Goal: Information Seeking & Learning: Learn about a topic

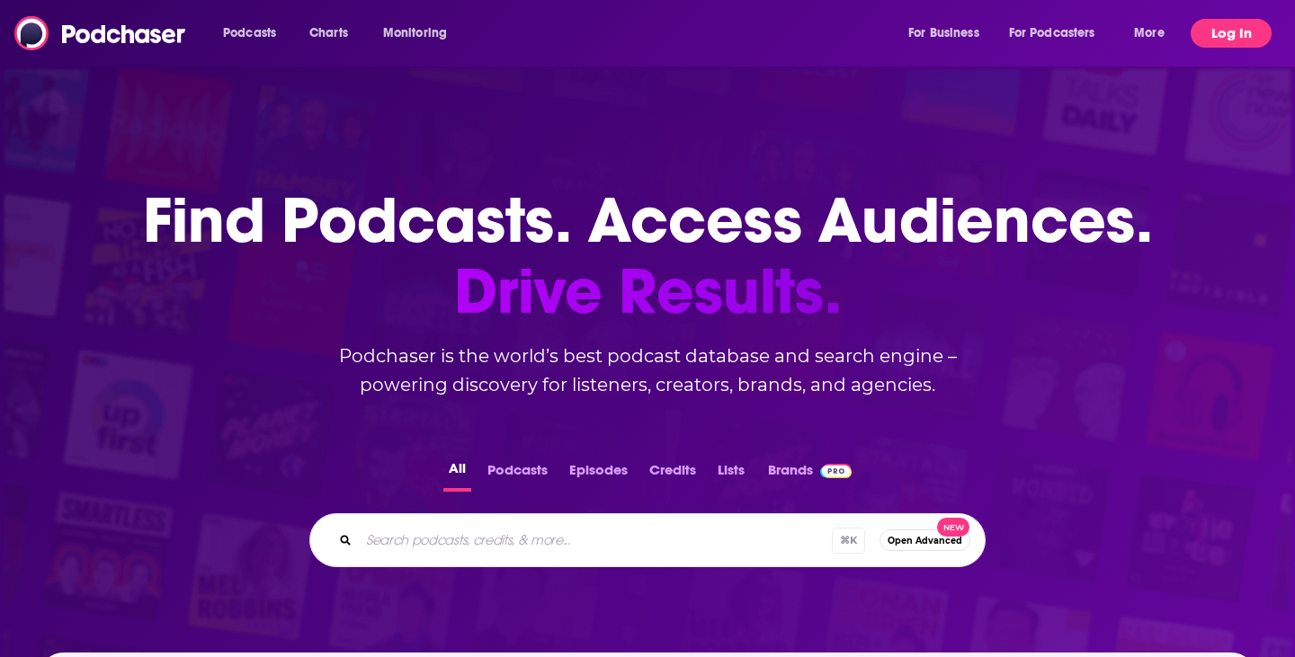
click at [1253, 37] on button "Log In" at bounding box center [1231, 33] width 81 height 29
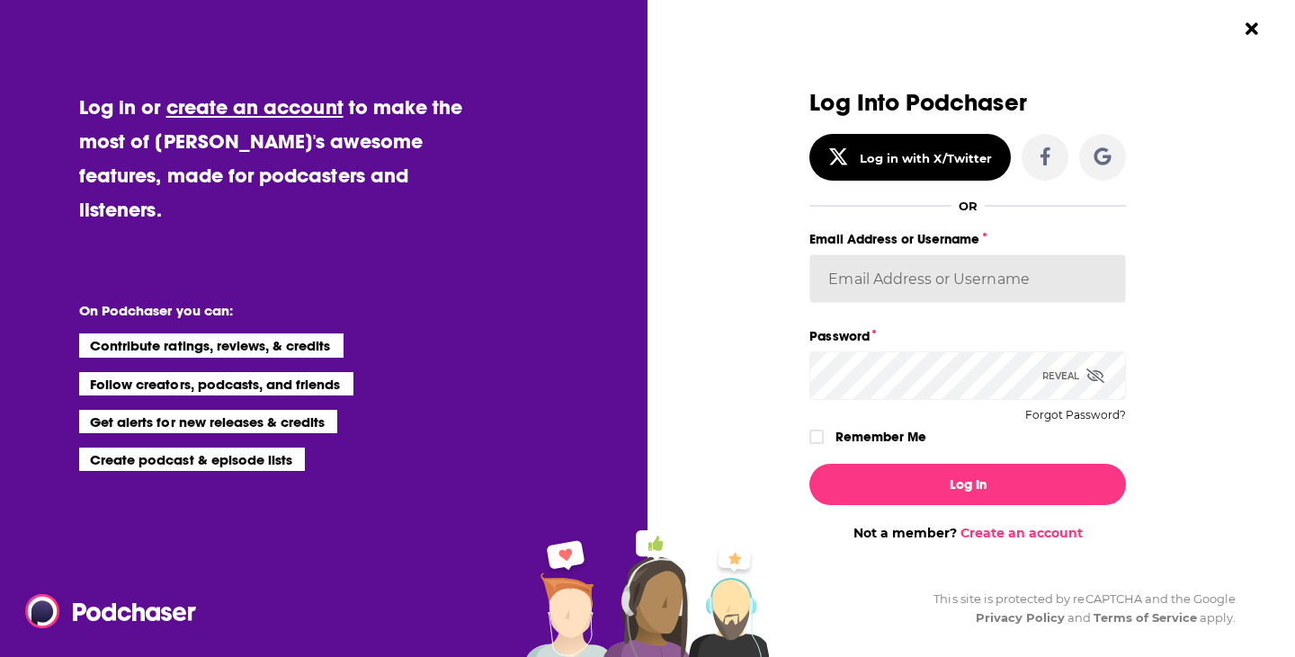
type input "autumncomm"
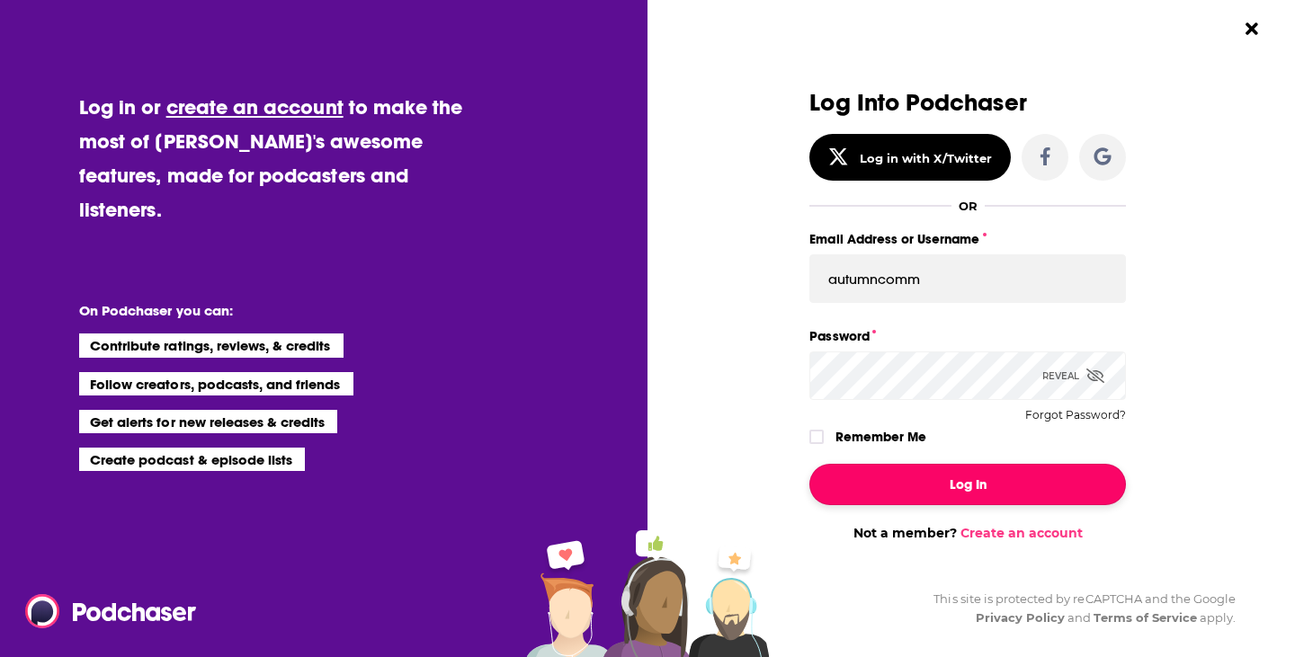
click at [894, 478] on button "Log In" at bounding box center [967, 484] width 317 height 41
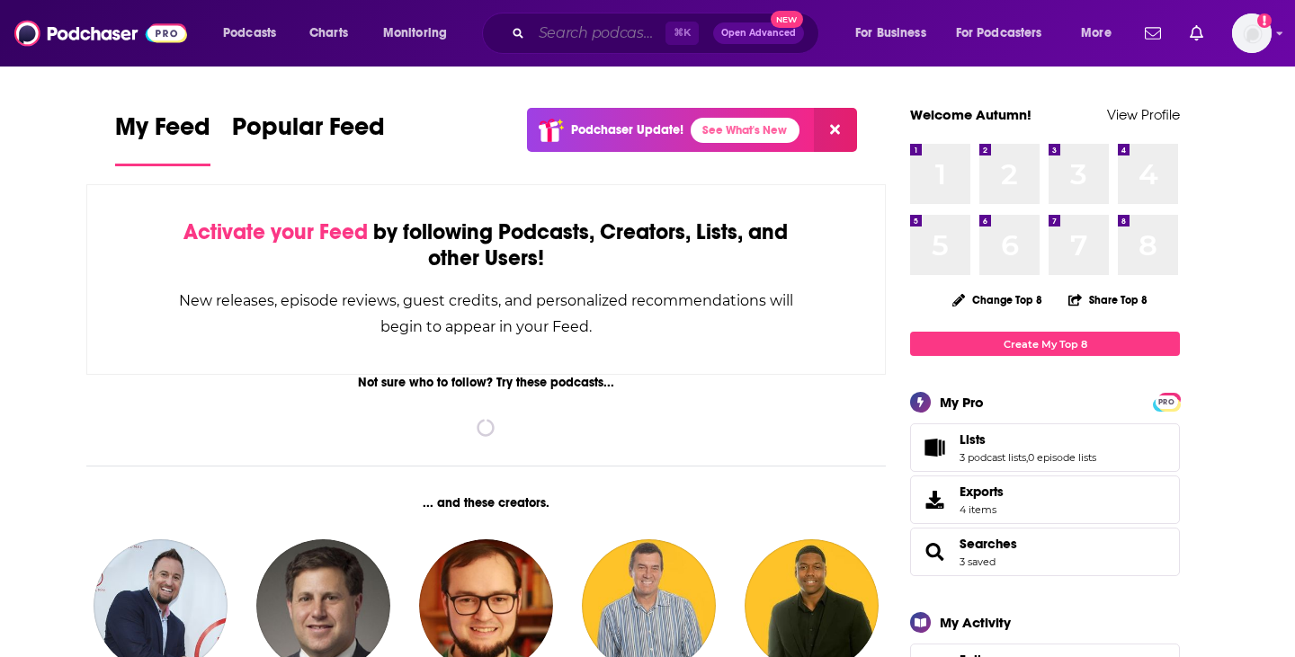
click at [545, 35] on input "Search podcasts, credits, & more..." at bounding box center [598, 33] width 134 height 29
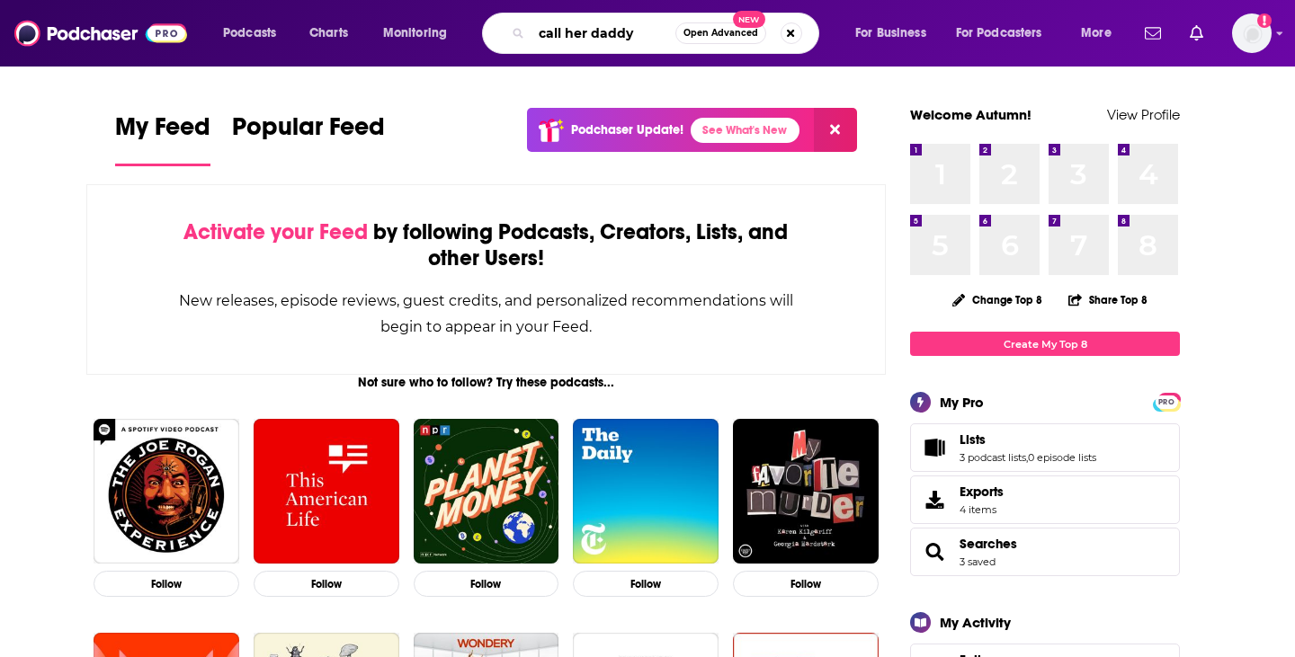
type input "call her daddy"
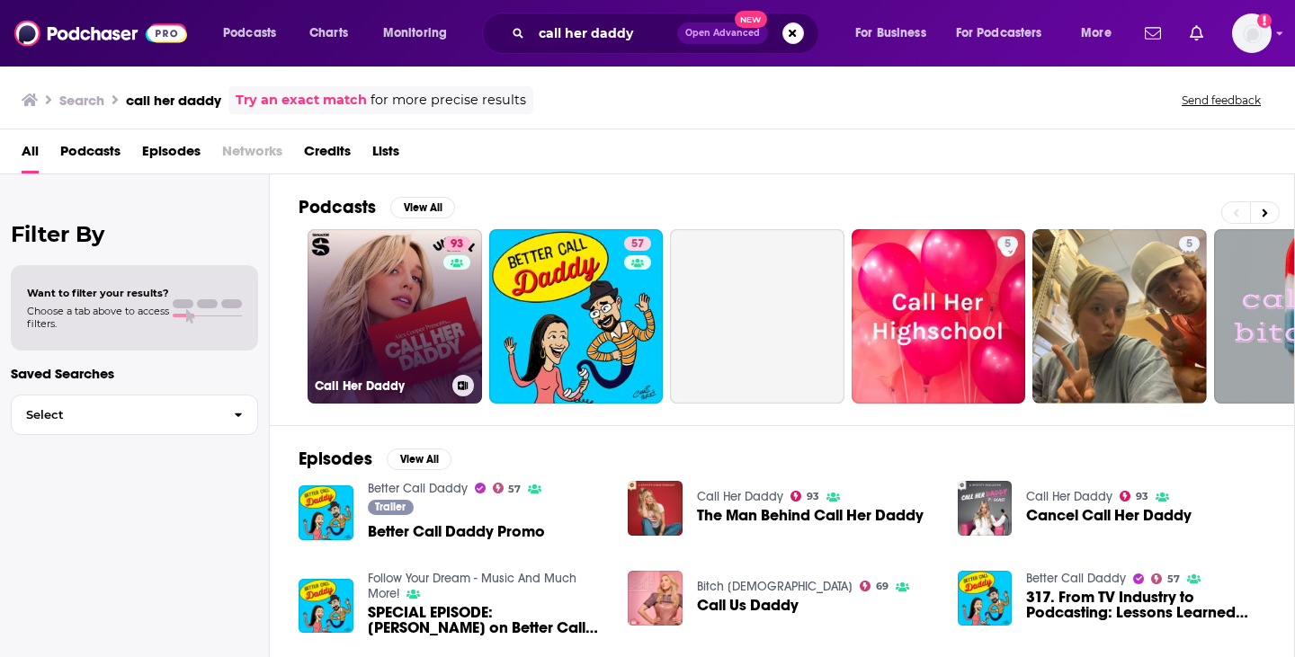
click at [387, 348] on link "93 Call Her Daddy" at bounding box center [395, 316] width 174 height 174
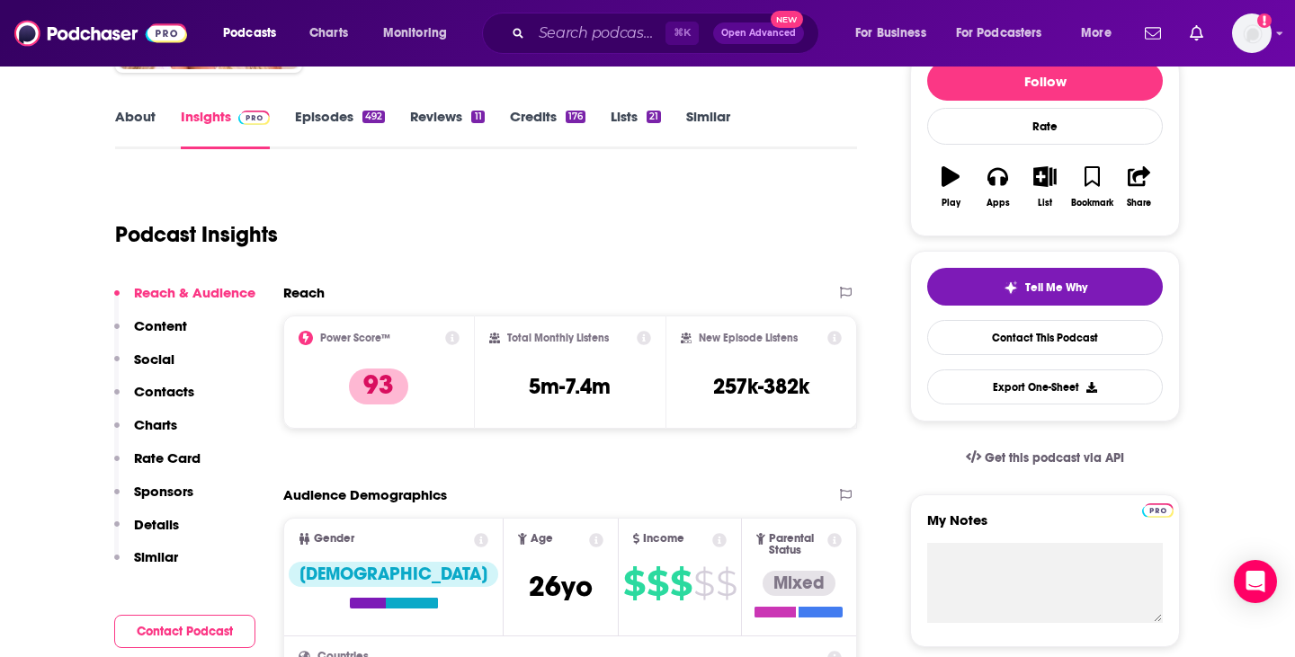
scroll to position [236, 0]
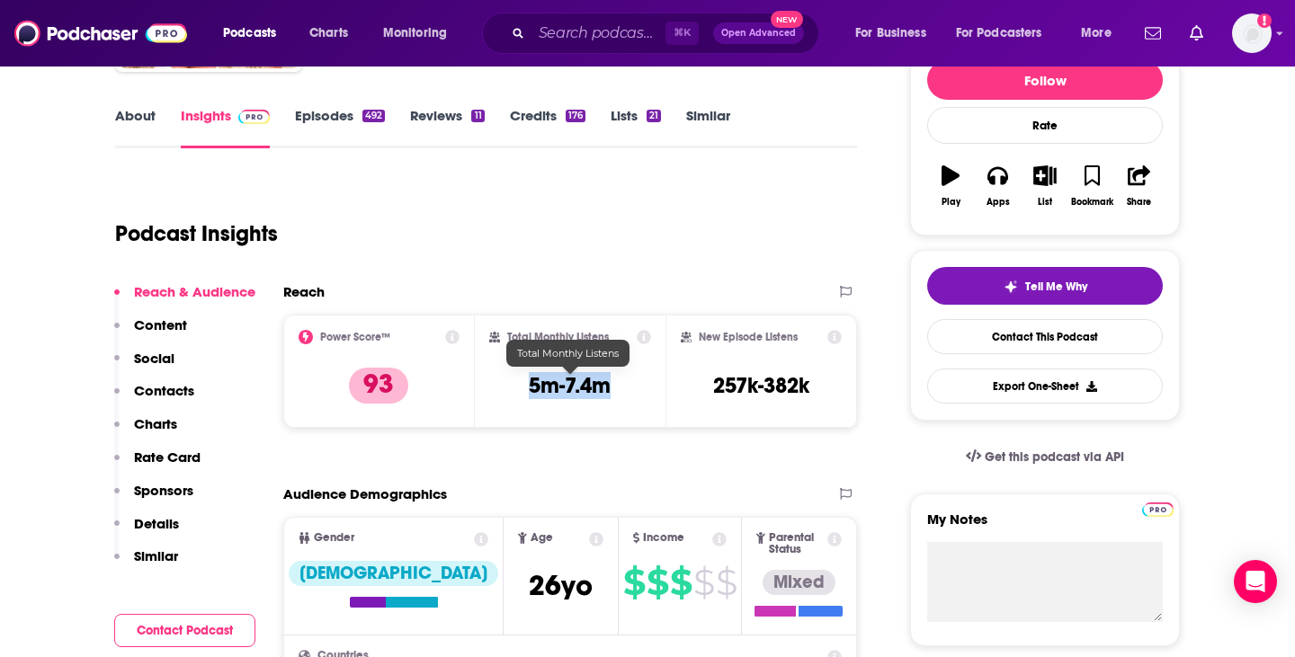
drag, startPoint x: 525, startPoint y: 387, endPoint x: 613, endPoint y: 388, distance: 88.1
click at [613, 388] on div "Total Monthly Listens 5m-7.4m" at bounding box center [570, 371] width 163 height 83
copy h3 "5m-7.4m"
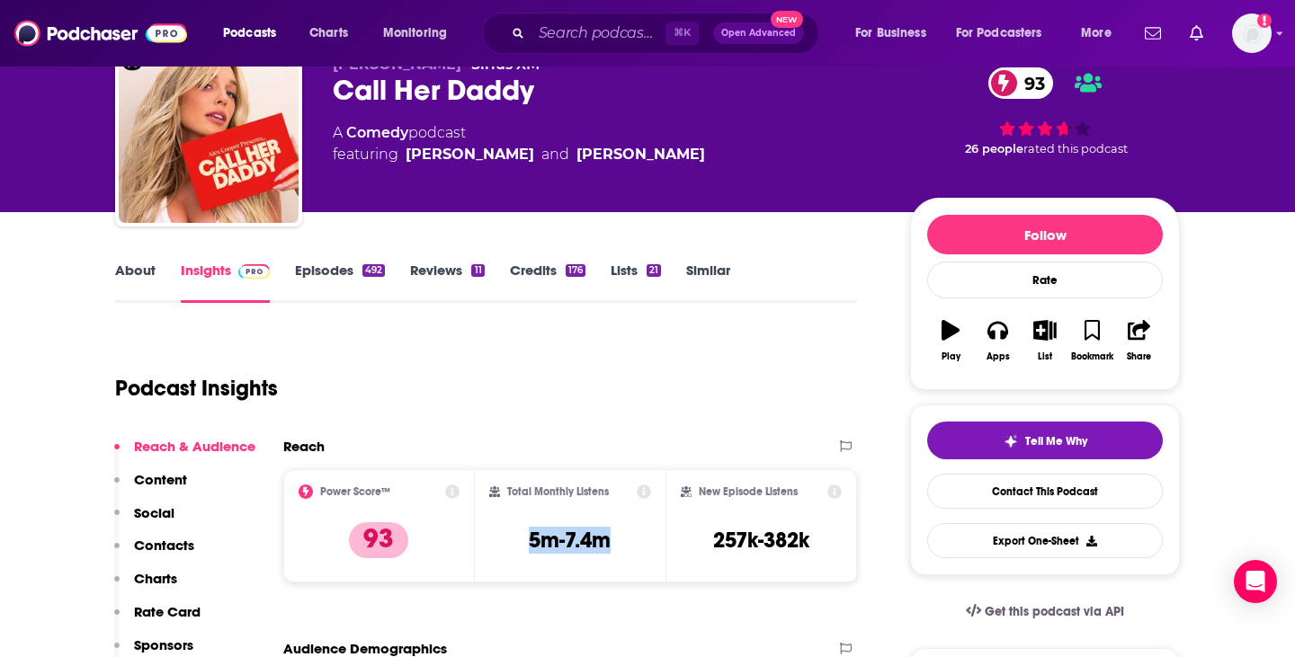
scroll to position [107, 0]
